Goal: Check status: Check status

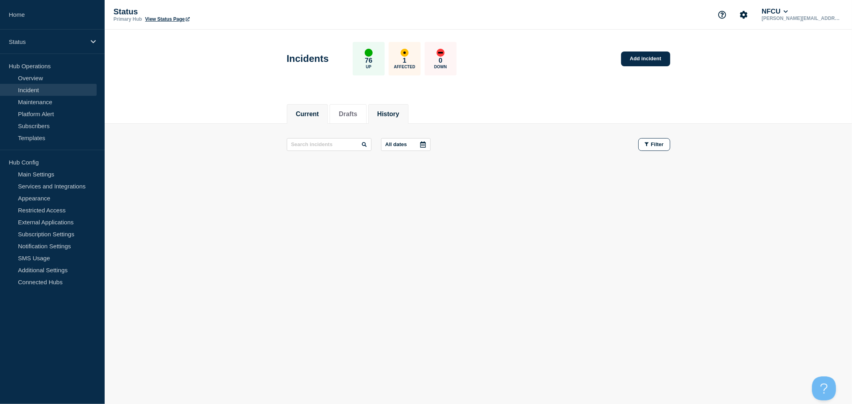
click at [409, 119] on li "History" at bounding box center [388, 114] width 40 height 20
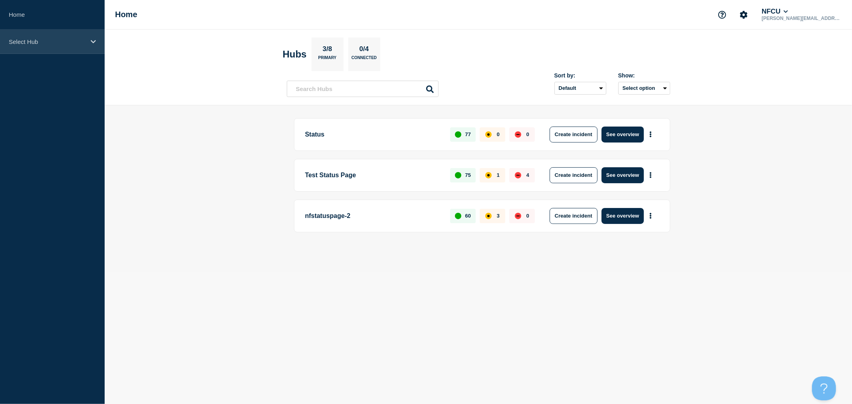
click at [64, 51] on div "Select Hub" at bounding box center [52, 42] width 105 height 24
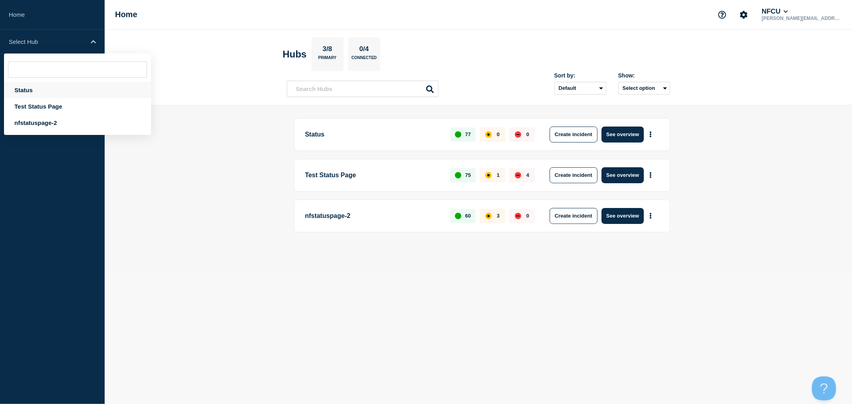
click at [32, 94] on div "Status" at bounding box center [77, 90] width 147 height 16
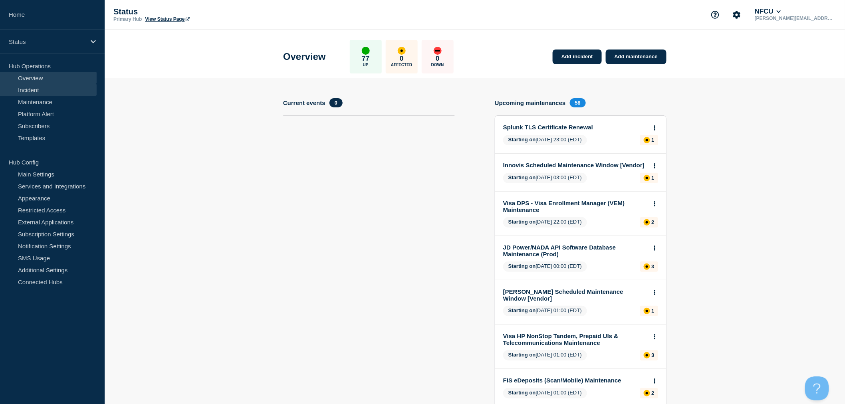
click at [33, 92] on link "Incident" at bounding box center [48, 90] width 97 height 12
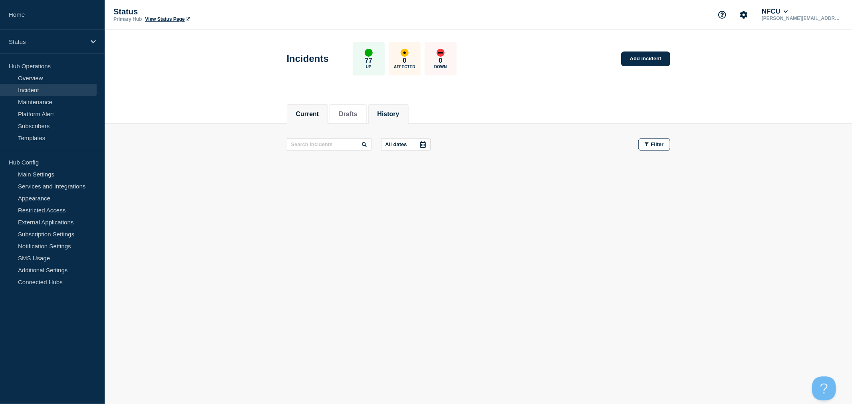
click at [386, 107] on li "History" at bounding box center [388, 114] width 40 height 20
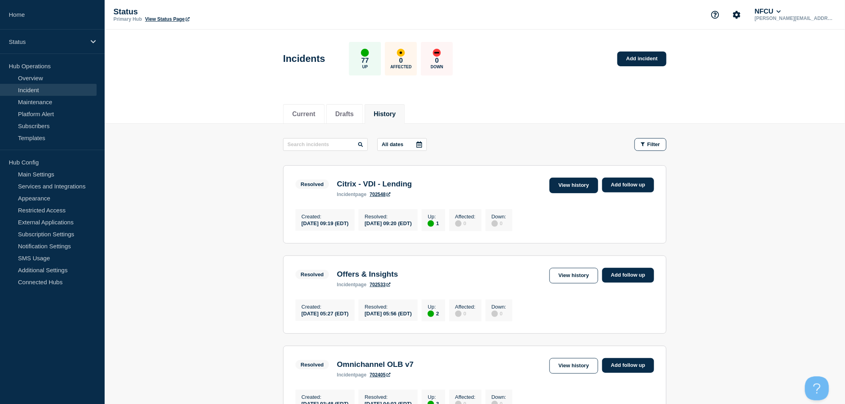
click at [570, 191] on link "View history" at bounding box center [573, 186] width 49 height 16
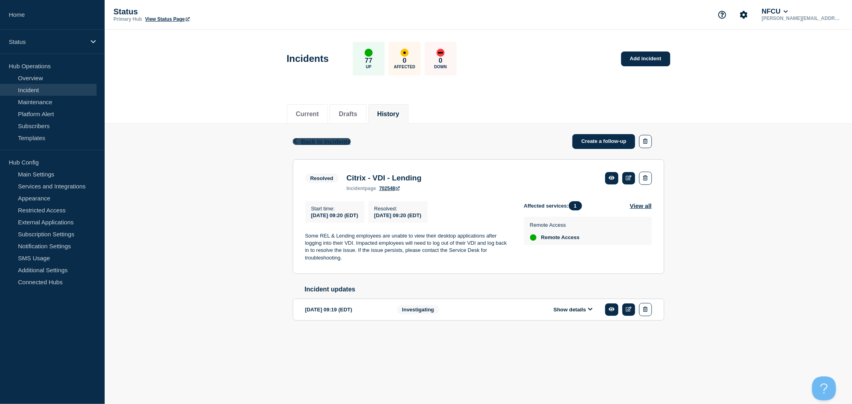
click at [310, 140] on span "Back to Incidents" at bounding box center [326, 141] width 50 height 7
